Goal: Task Accomplishment & Management: Manage account settings

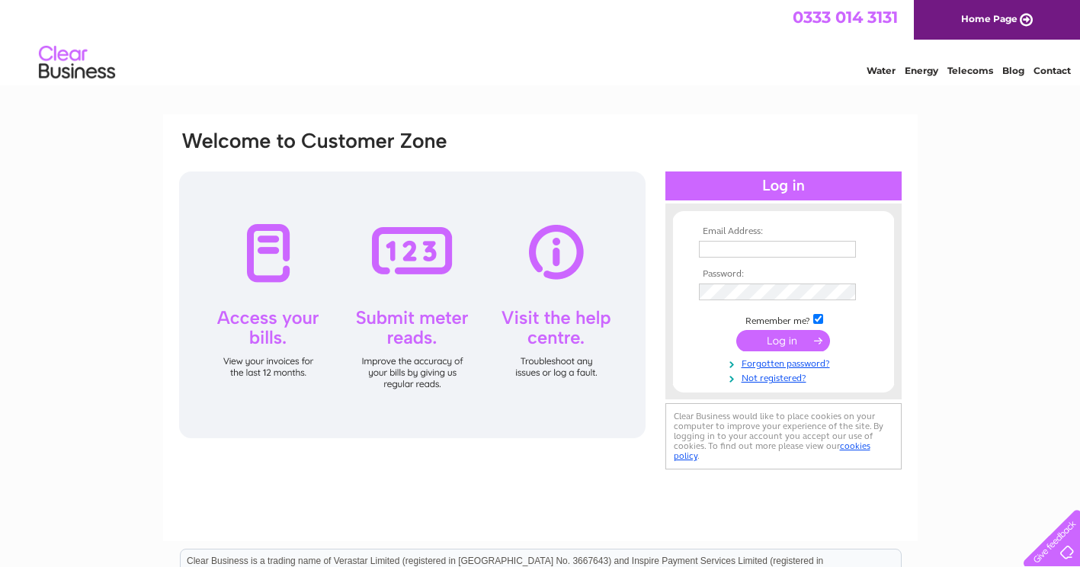
type input "p.cawley@indenco.co.uk"
click at [754, 336] on input "submit" at bounding box center [783, 340] width 94 height 21
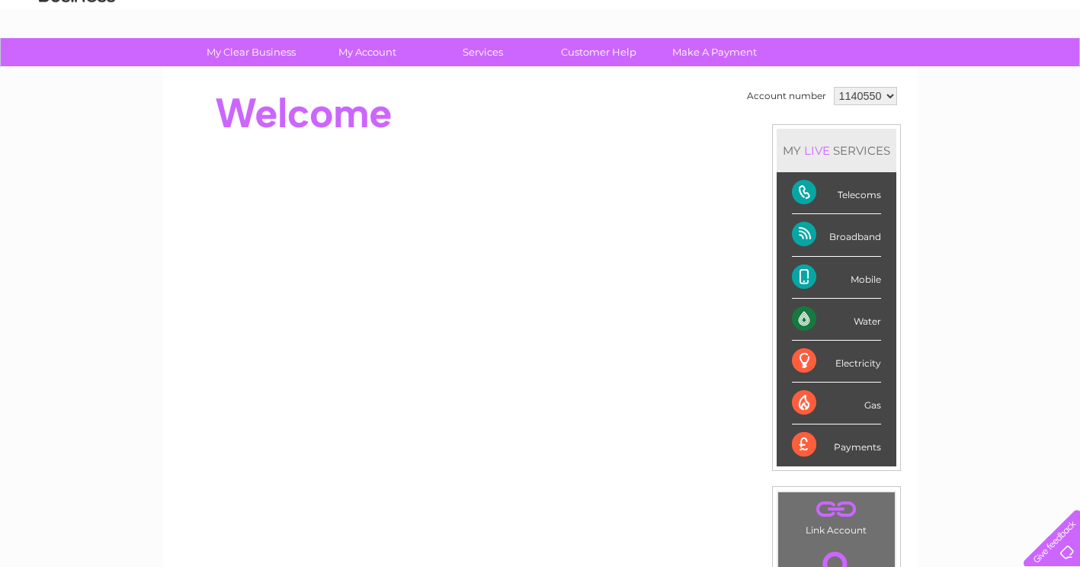
scroll to position [152, 0]
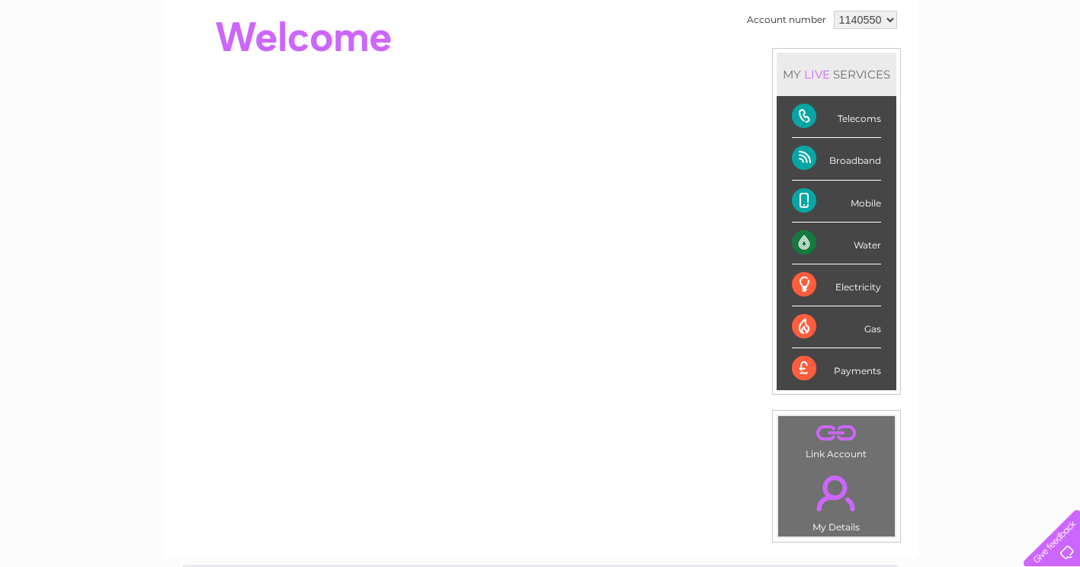
click at [808, 239] on div "Water" at bounding box center [836, 244] width 89 height 42
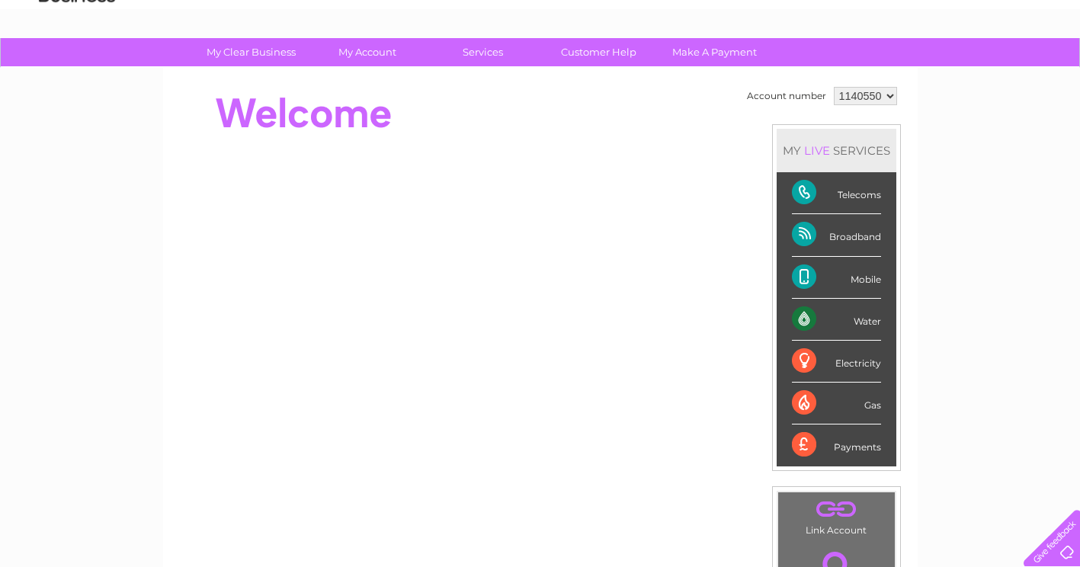
scroll to position [0, 0]
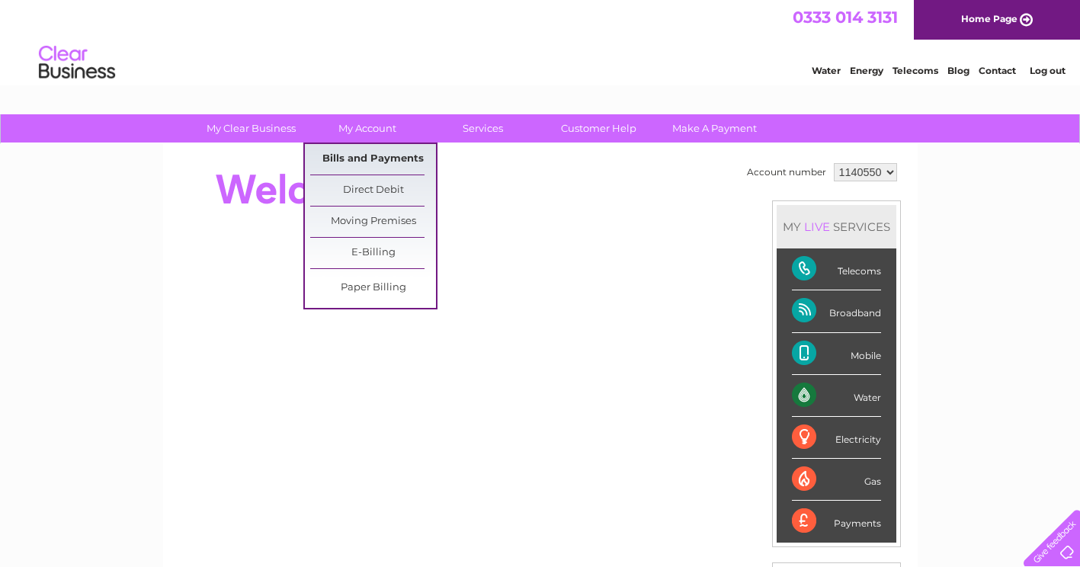
click at [351, 159] on link "Bills and Payments" at bounding box center [373, 159] width 126 height 30
click at [362, 162] on link "Bills and Payments" at bounding box center [373, 159] width 126 height 30
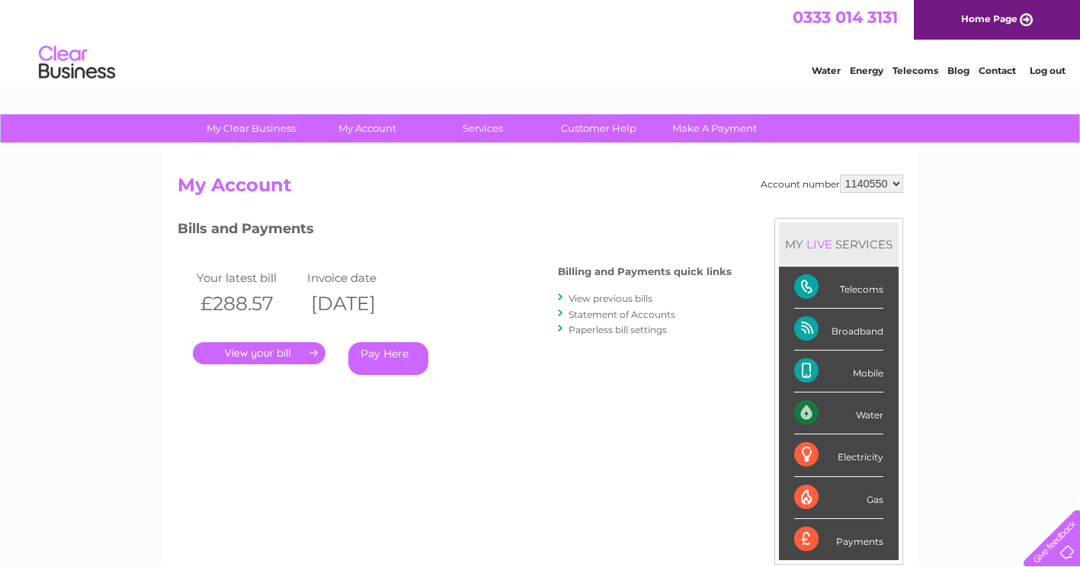
click at [301, 354] on link "." at bounding box center [259, 353] width 133 height 22
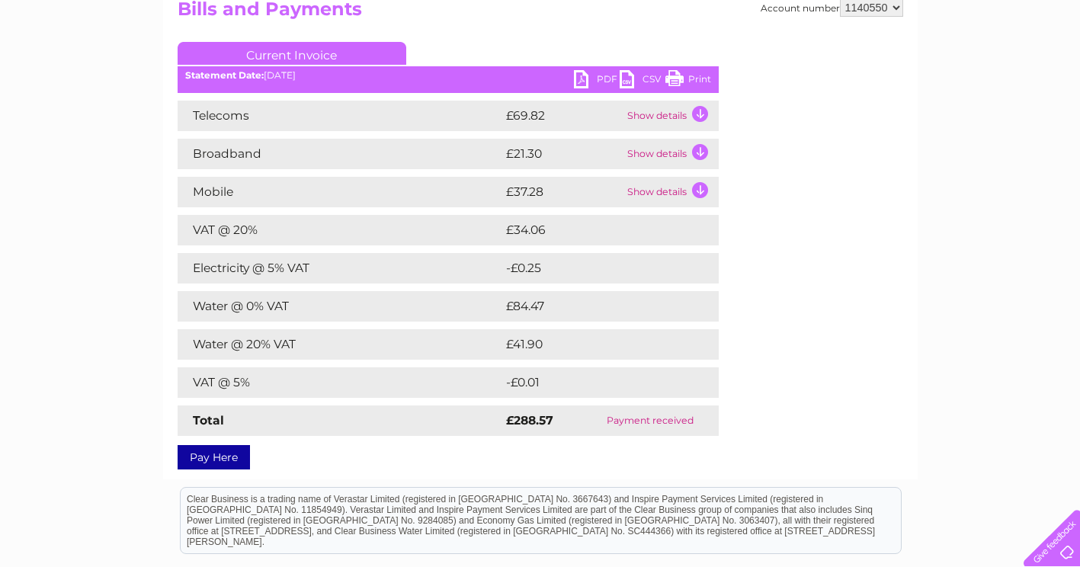
scroll to position [152, 0]
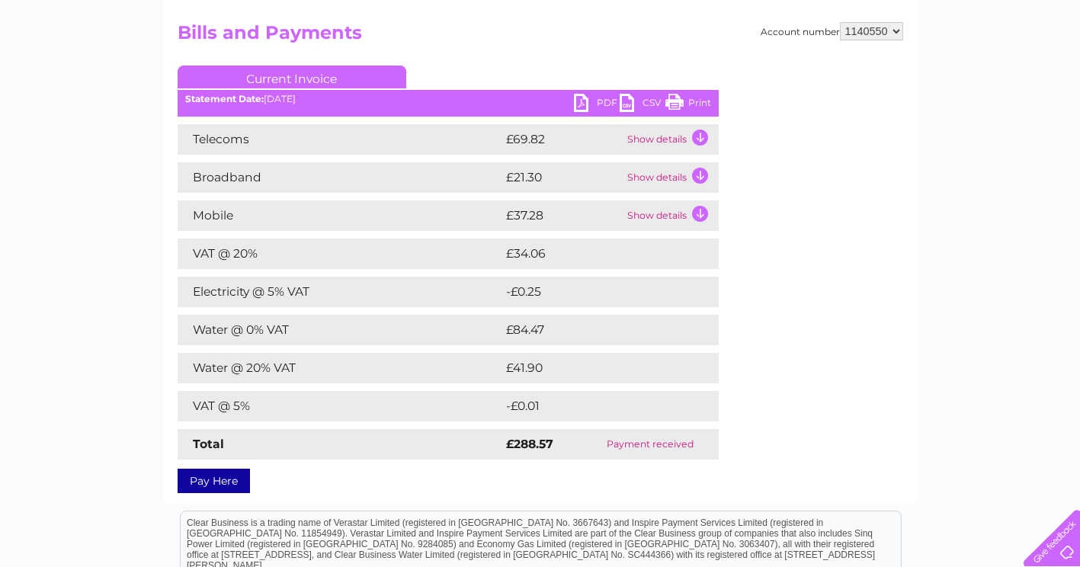
click at [578, 94] on link "PDF" at bounding box center [597, 105] width 46 height 22
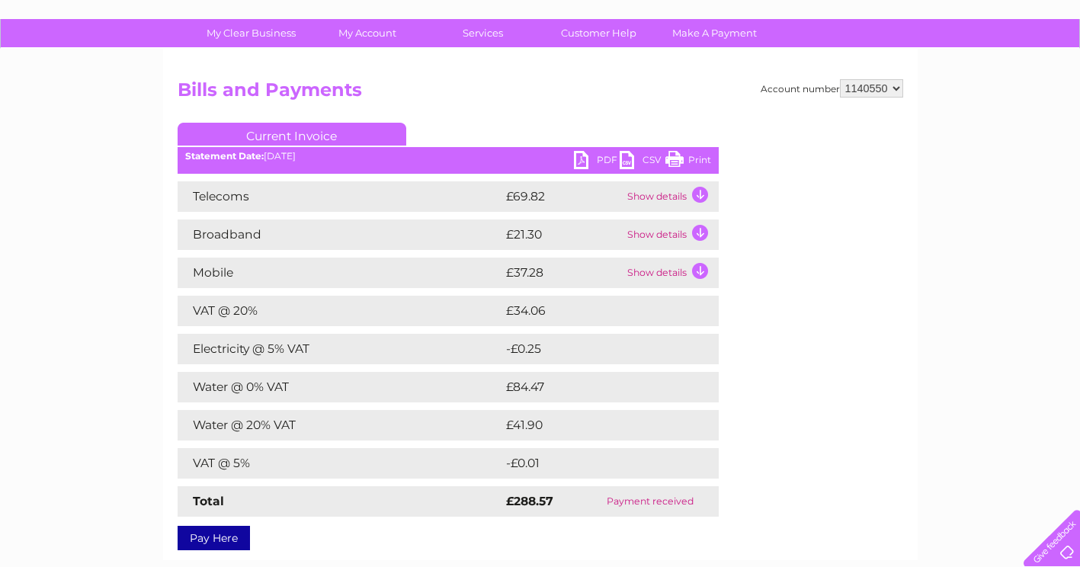
scroll to position [0, 0]
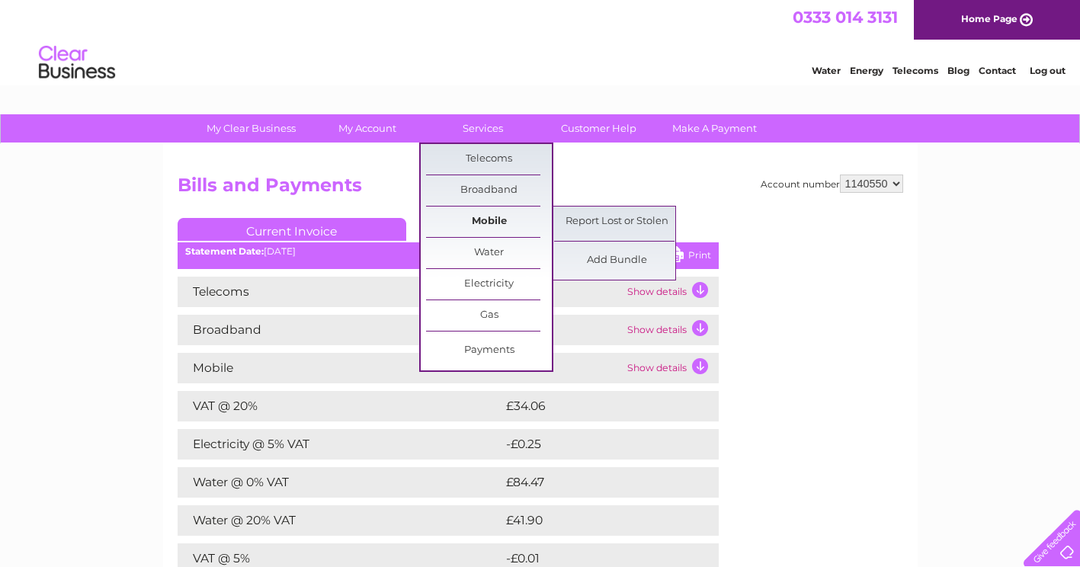
click at [491, 219] on link "Mobile" at bounding box center [489, 222] width 126 height 30
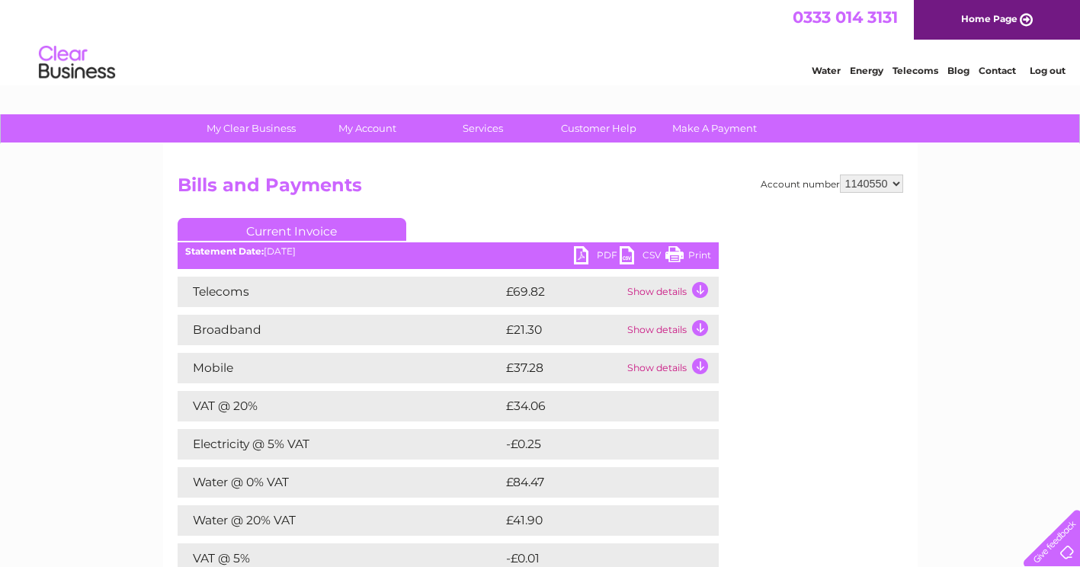
click at [701, 368] on td "Show details" at bounding box center [670, 368] width 95 height 30
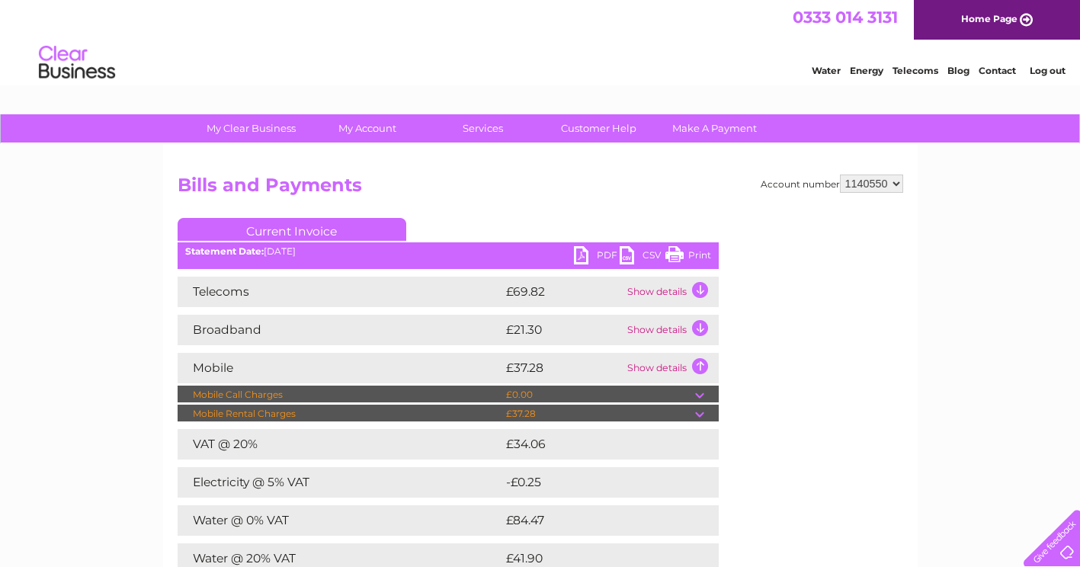
click at [697, 367] on td "Show details" at bounding box center [670, 368] width 95 height 30
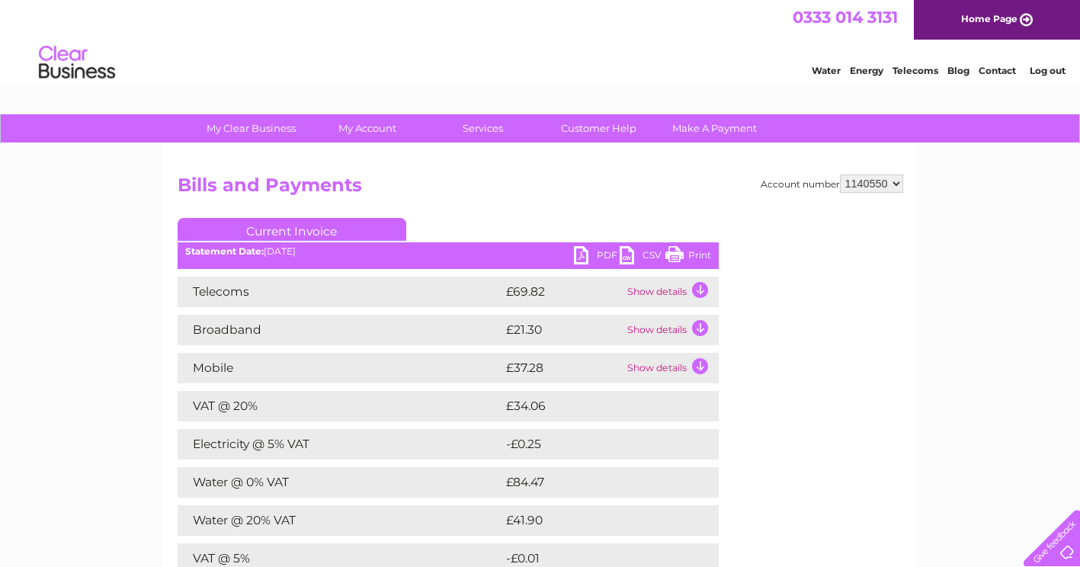
click at [697, 367] on td "Show details" at bounding box center [670, 368] width 95 height 30
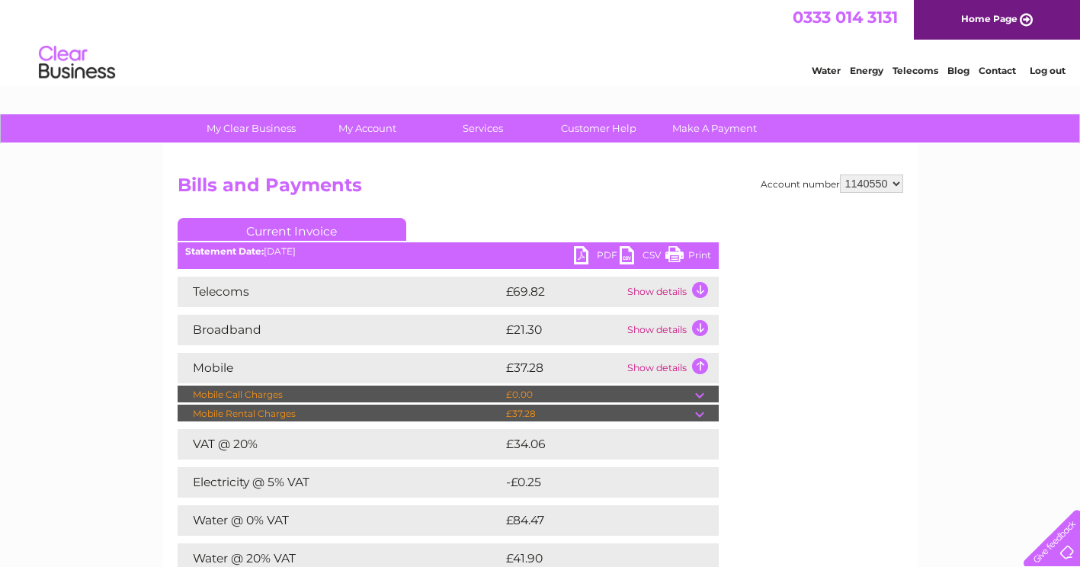
click at [706, 415] on td at bounding box center [707, 414] width 24 height 18
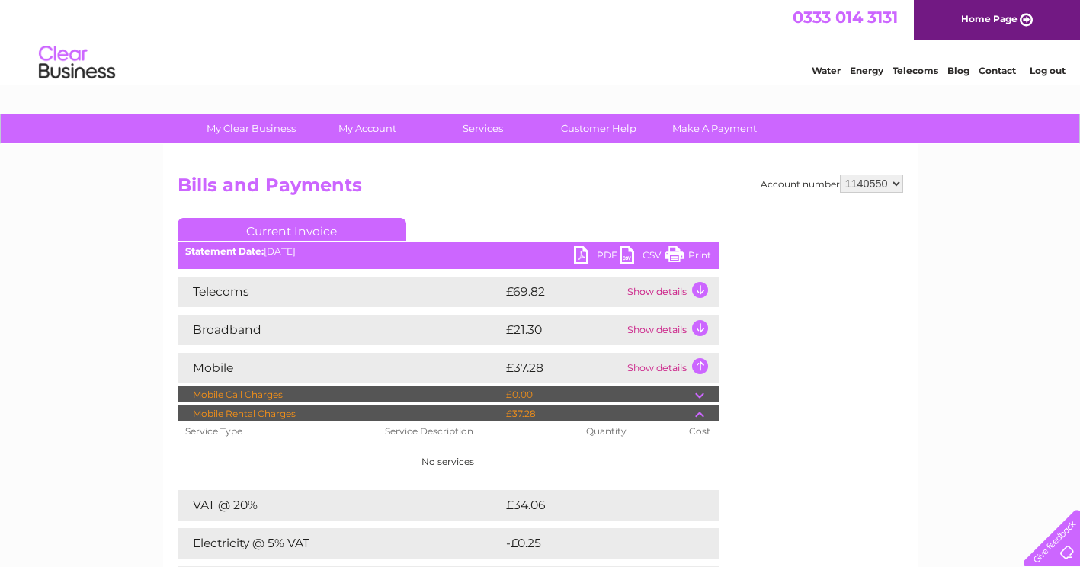
click at [566, 249] on div "Statement Date: 09/09/2025" at bounding box center [448, 251] width 541 height 11
click at [586, 254] on link "PDF" at bounding box center [597, 257] width 46 height 22
click at [921, 72] on link "Telecoms" at bounding box center [915, 70] width 46 height 11
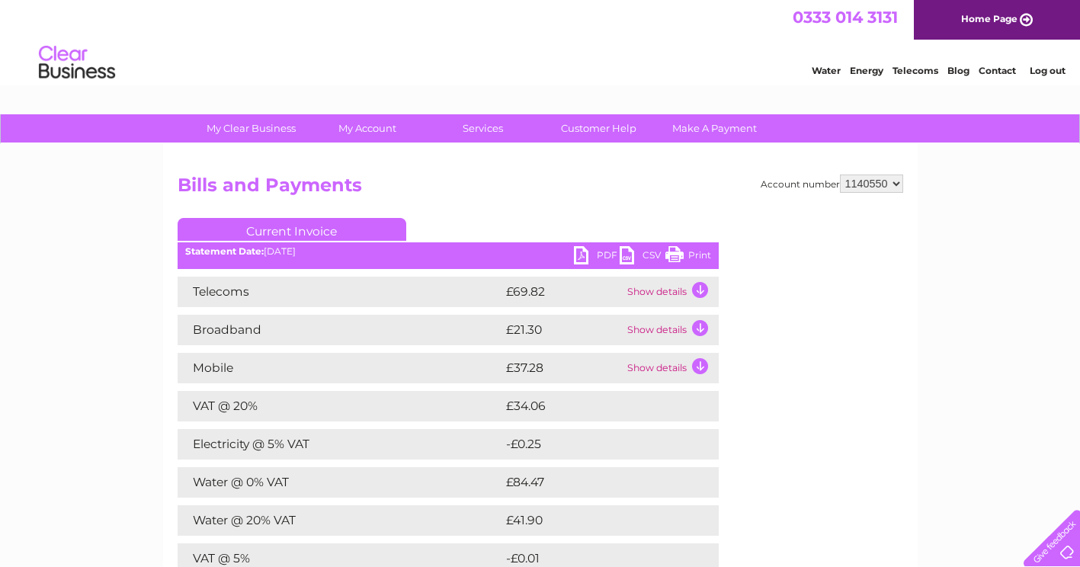
click at [700, 362] on td "Show details" at bounding box center [670, 368] width 95 height 30
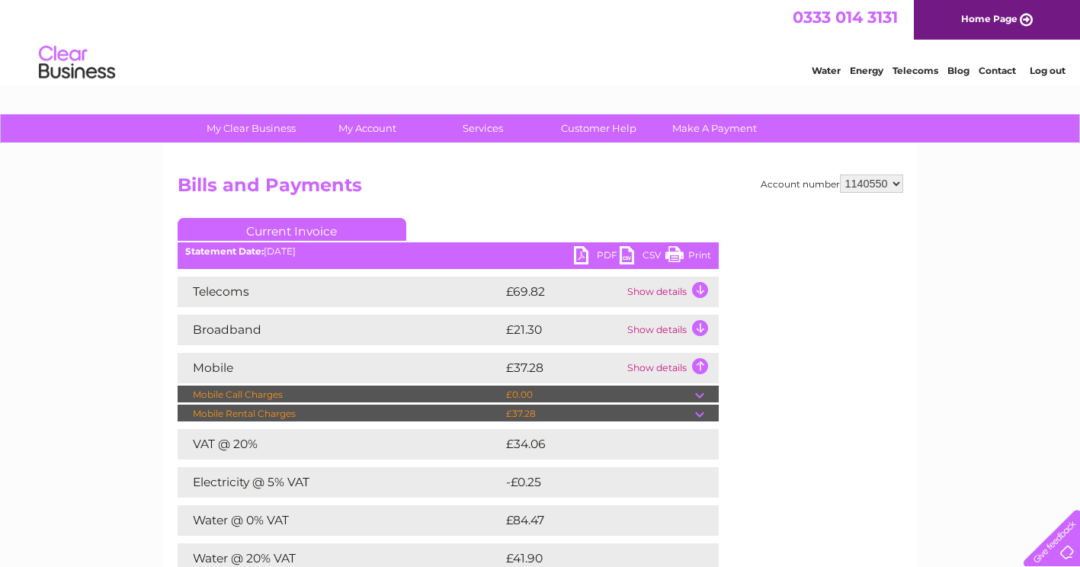
click at [700, 362] on td "Show details" at bounding box center [670, 368] width 95 height 30
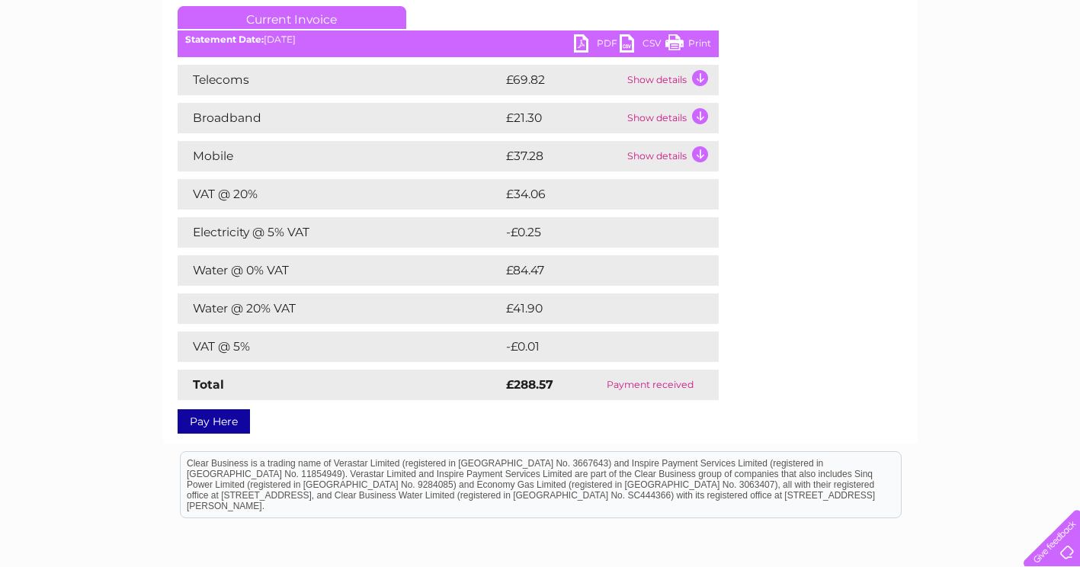
scroll to position [305, 0]
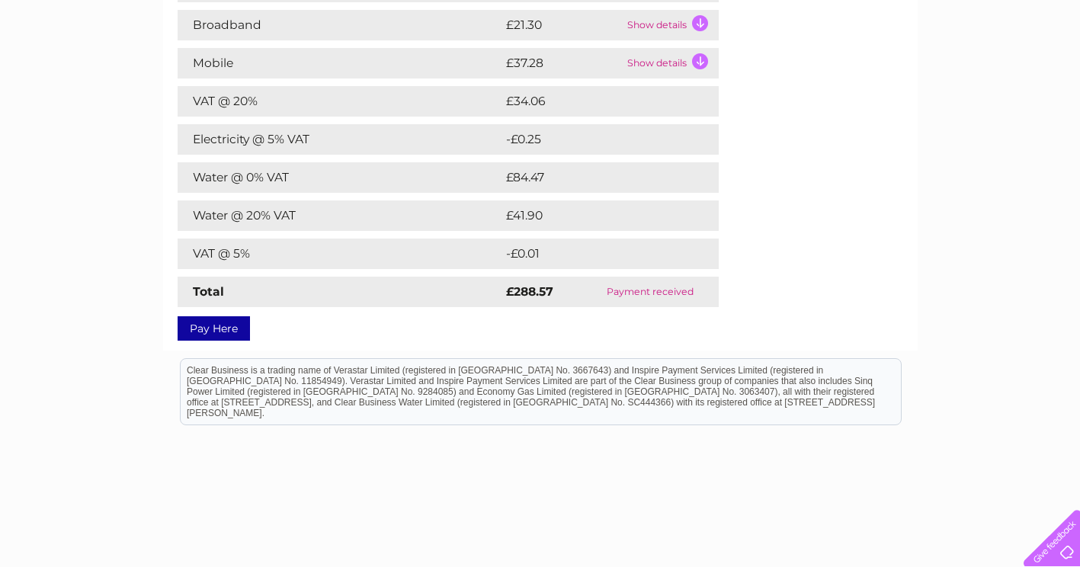
click at [875, 287] on div "Account number 1140550 Bills and Payments Current Invoice PDF CSV Print" at bounding box center [540, 103] width 725 height 466
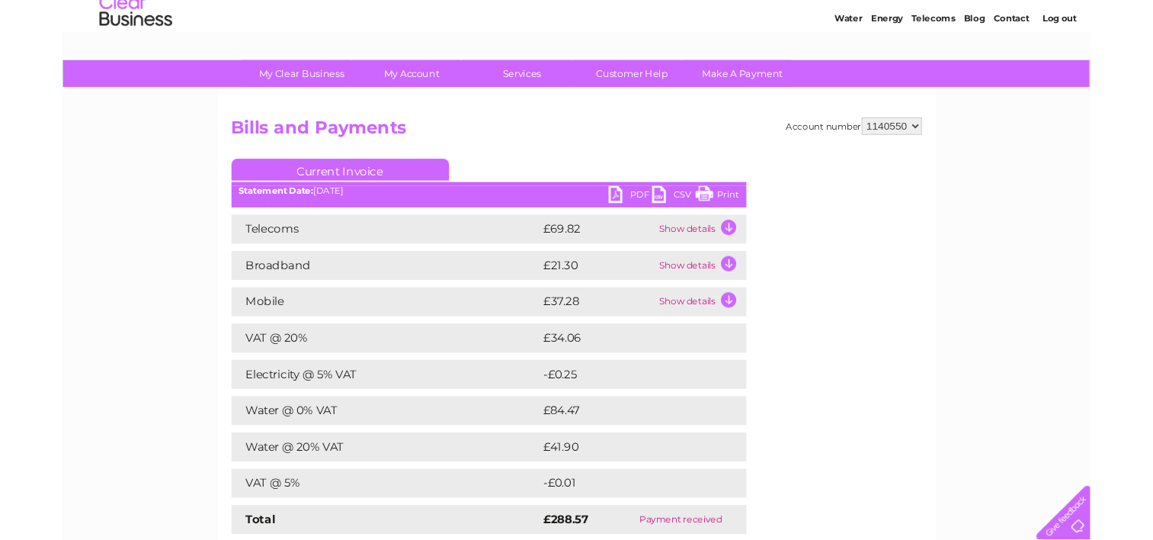
scroll to position [0, 0]
